Goal: Navigation & Orientation: Find specific page/section

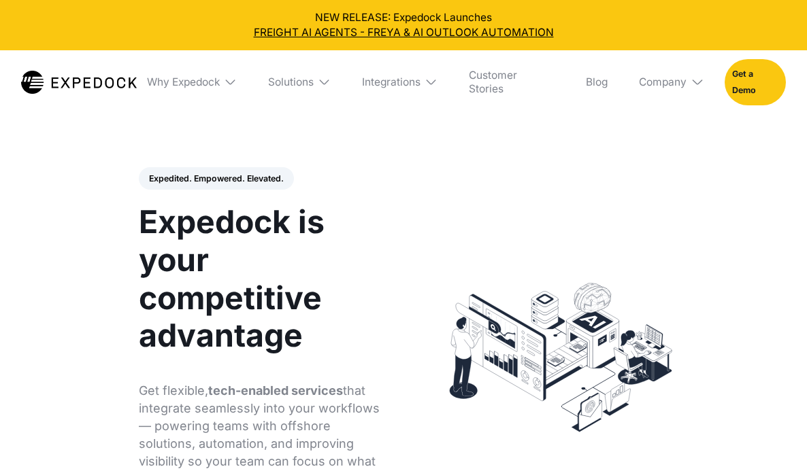
select select
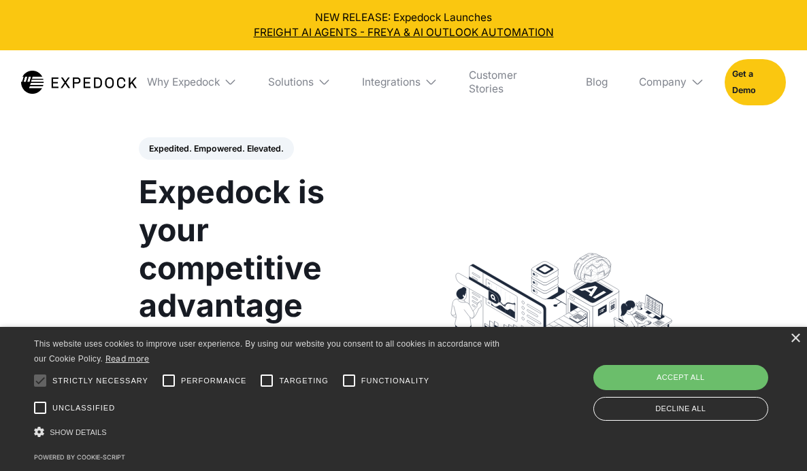
scroll to position [488, 0]
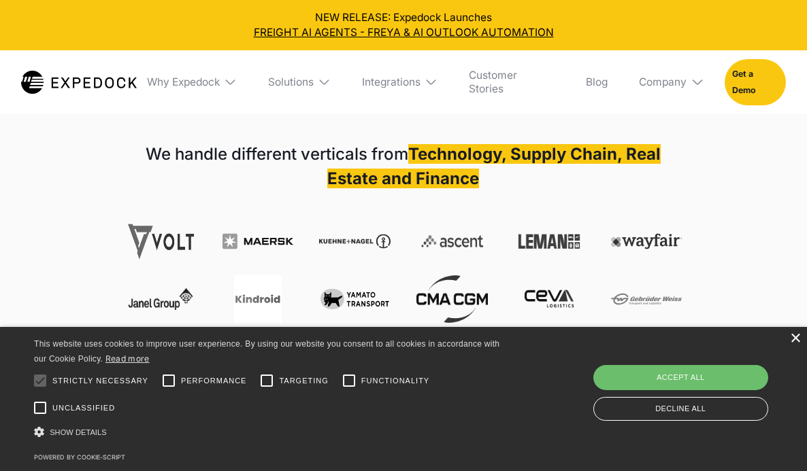
click at [795, 341] on div "×" at bounding box center [795, 339] width 10 height 10
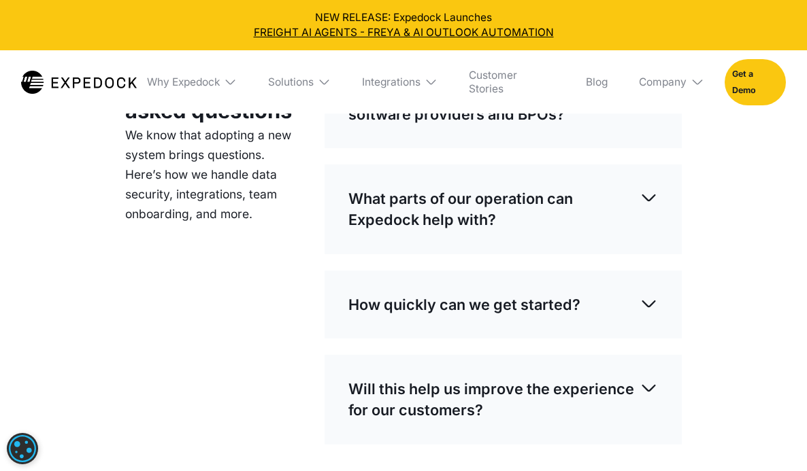
scroll to position [3719, 0]
click at [499, 68] on link "Customer Stories" at bounding box center [511, 81] width 106 height 63
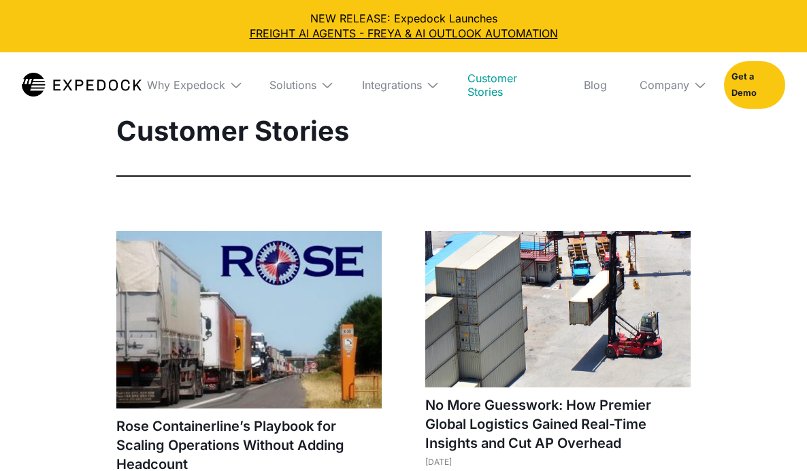
select select
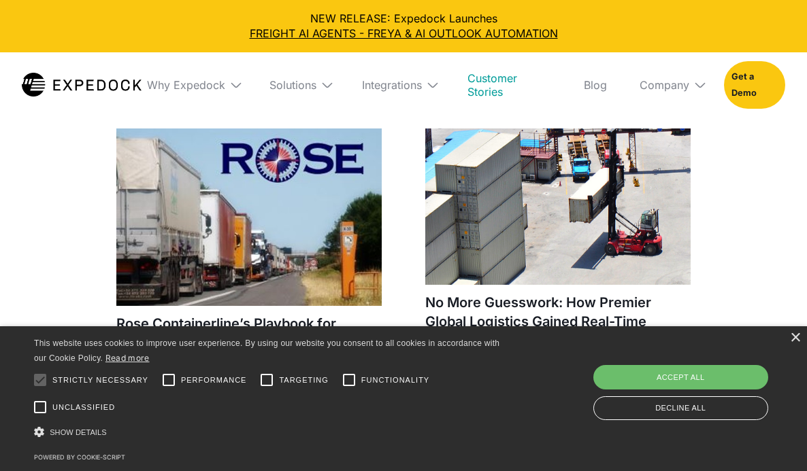
scroll to position [130, 0]
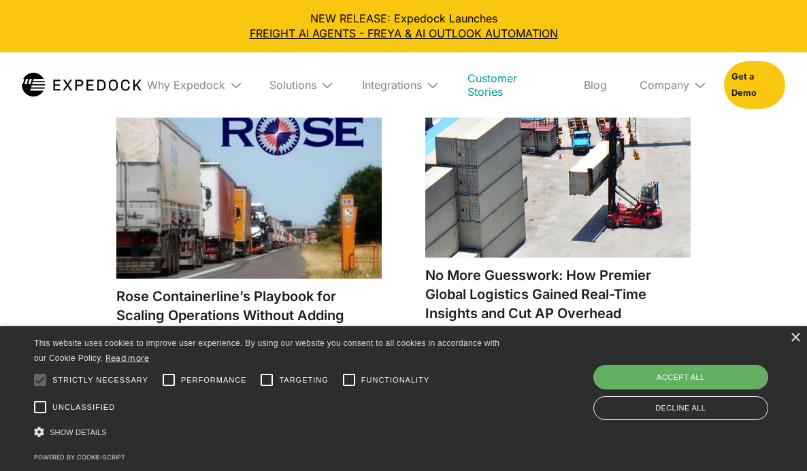
click at [683, 382] on div "Accept all" at bounding box center [680, 377] width 175 height 24
checkbox input "true"
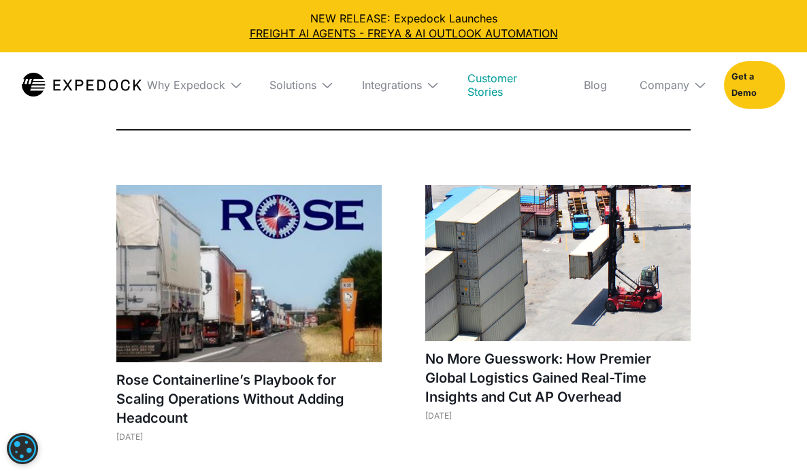
scroll to position [0, 0]
